Goal: Check status: Check status

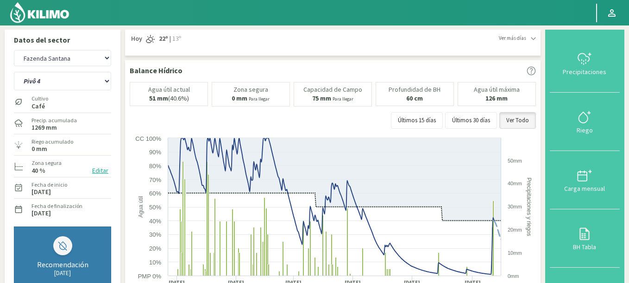
select select "2034: Object"
click at [14, 72] on select "Pivô 1 Pivô 2 Pivô 3 Pivô 4 Pivô 5 Talhao 4B Talhão [PERSON_NAME]" at bounding box center [62, 81] width 97 height 19
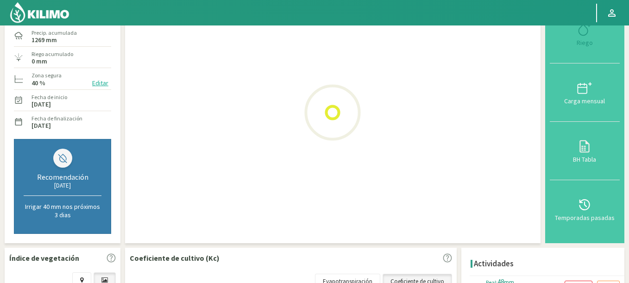
scroll to position [167, 0]
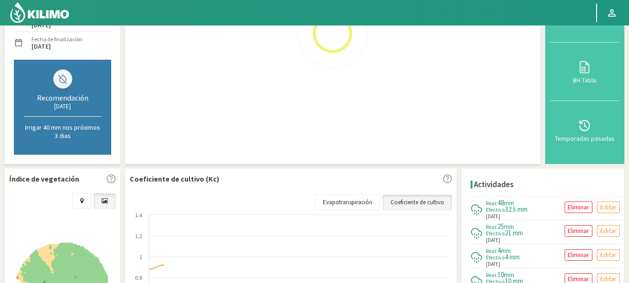
select select "76: Object"
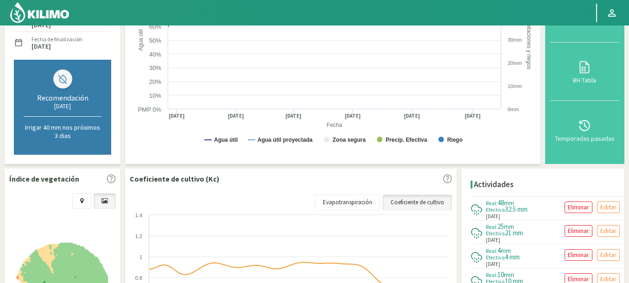
select select "2311: Object"
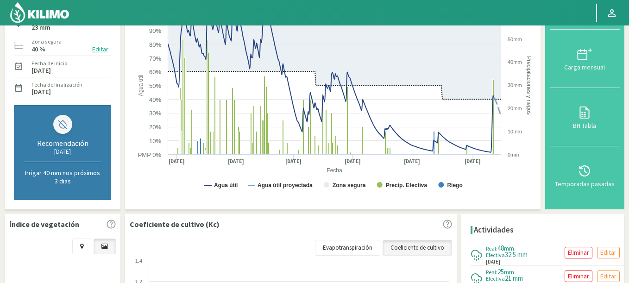
scroll to position [0, 0]
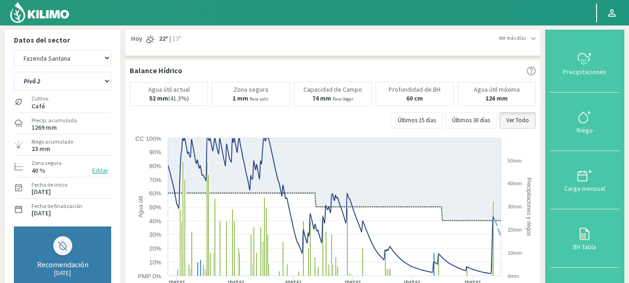
click at [14, 72] on select "Pivô 1 Pivô 2 Pivô 3 Pivô 4 Pivô 5 Talhao 4B Talhão [PERSON_NAME]" at bounding box center [62, 81] width 97 height 19
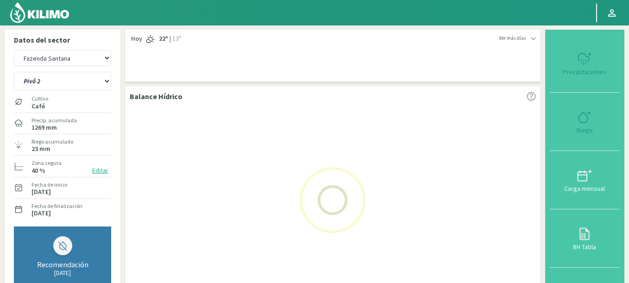
select select "80: Object"
select select "2588: Object"
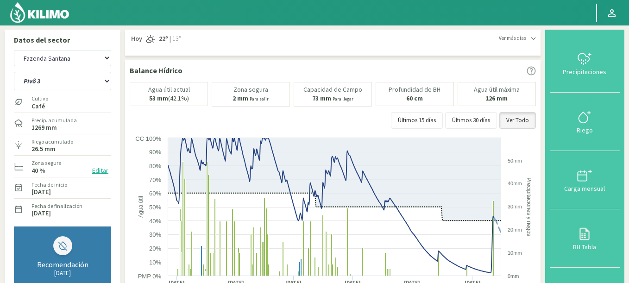
click at [14, 72] on select "Pivô 1 Pivô 2 Pivô 3 Pivô 4 Pivô 5 Talhao 4B Talhão [PERSON_NAME]" at bounding box center [62, 81] width 97 height 19
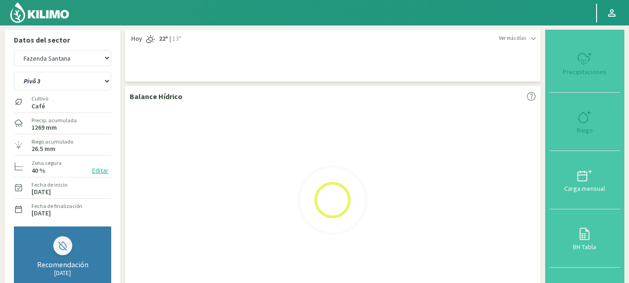
select select "88: Object"
select select "2865: Object"
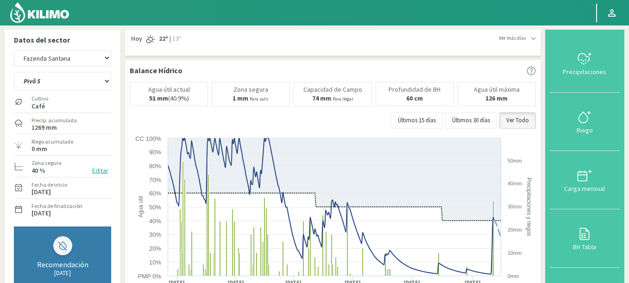
click at [14, 72] on select "Pivô 1 Pivô 2 Pivô 3 Pivô 4 Pivô 5 Talhao 4B Talhão [PERSON_NAME]" at bounding box center [62, 81] width 97 height 19
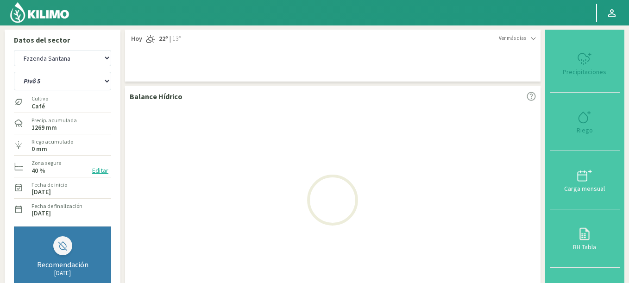
select select "96: Object"
select select "3142: Object"
select select "105: Object"
